Goal: Task Accomplishment & Management: Manage account settings

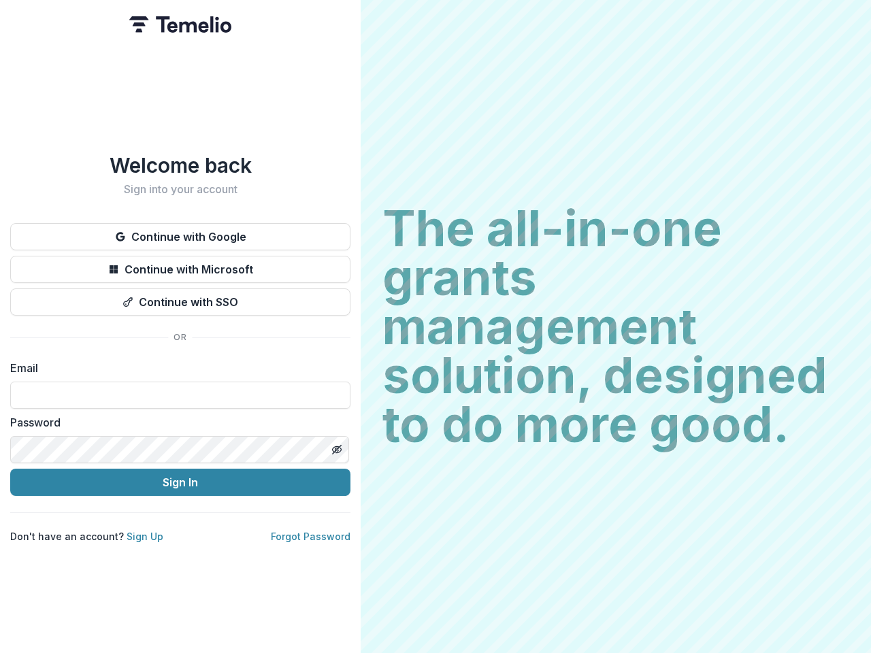
click at [436, 327] on h2 "The all-in-one grants management solution, designed to do more good." at bounding box center [615, 326] width 467 height 245
click at [180, 231] on button "Continue with Google" at bounding box center [180, 236] width 340 height 27
click at [180, 264] on button "Continue with Microsoft" at bounding box center [180, 269] width 340 height 27
click at [180, 297] on button "Continue with SSO" at bounding box center [180, 302] width 340 height 27
click at [336, 444] on div "Welcome back Sign into your account Continue with Google Continue with Microsof…" at bounding box center [180, 326] width 361 height 653
